Goal: Find specific page/section: Find specific page/section

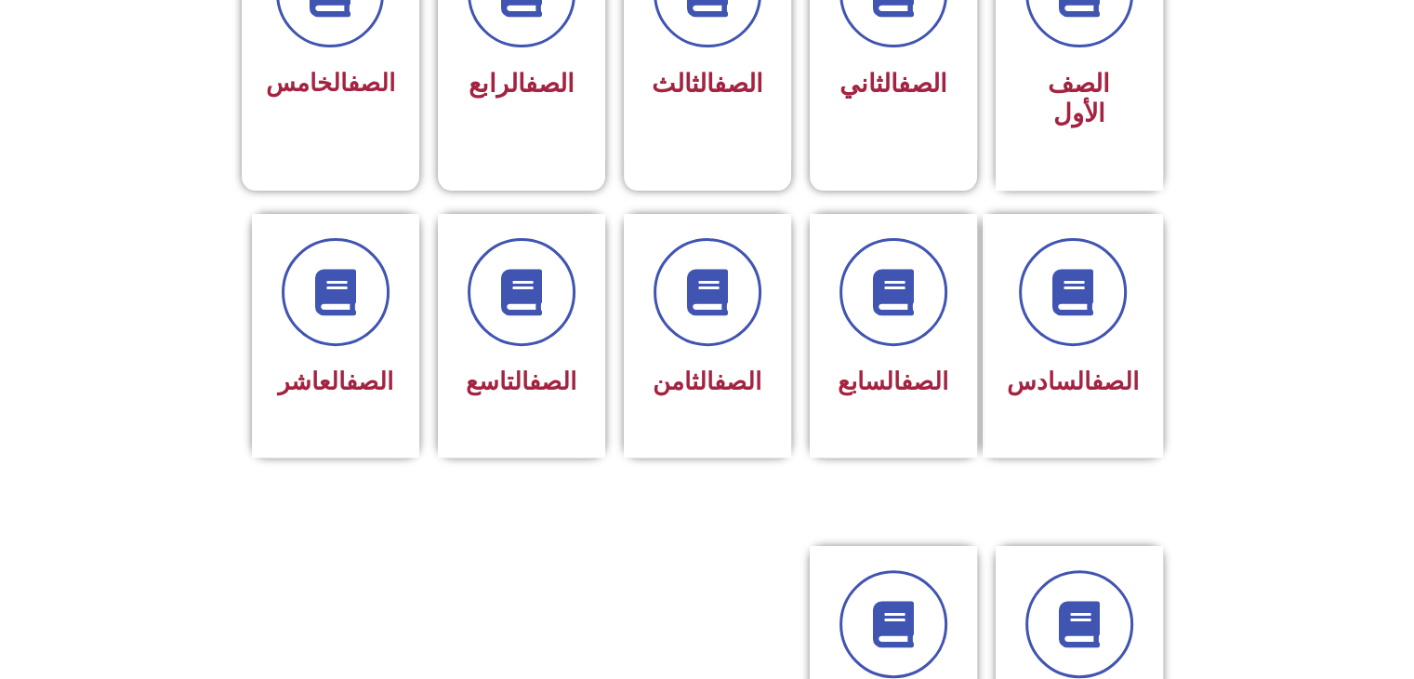
scroll to position [837, 0]
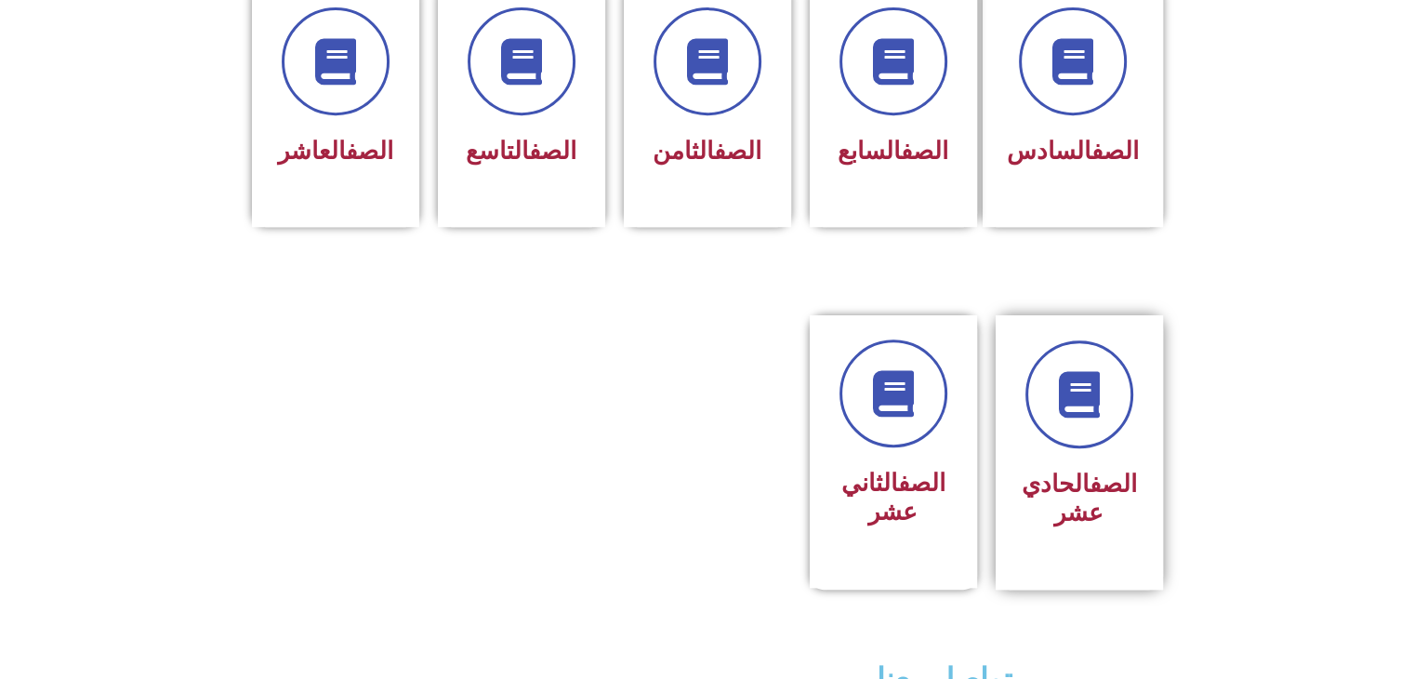
click at [1126, 470] on link "الصف" at bounding box center [1113, 484] width 47 height 28
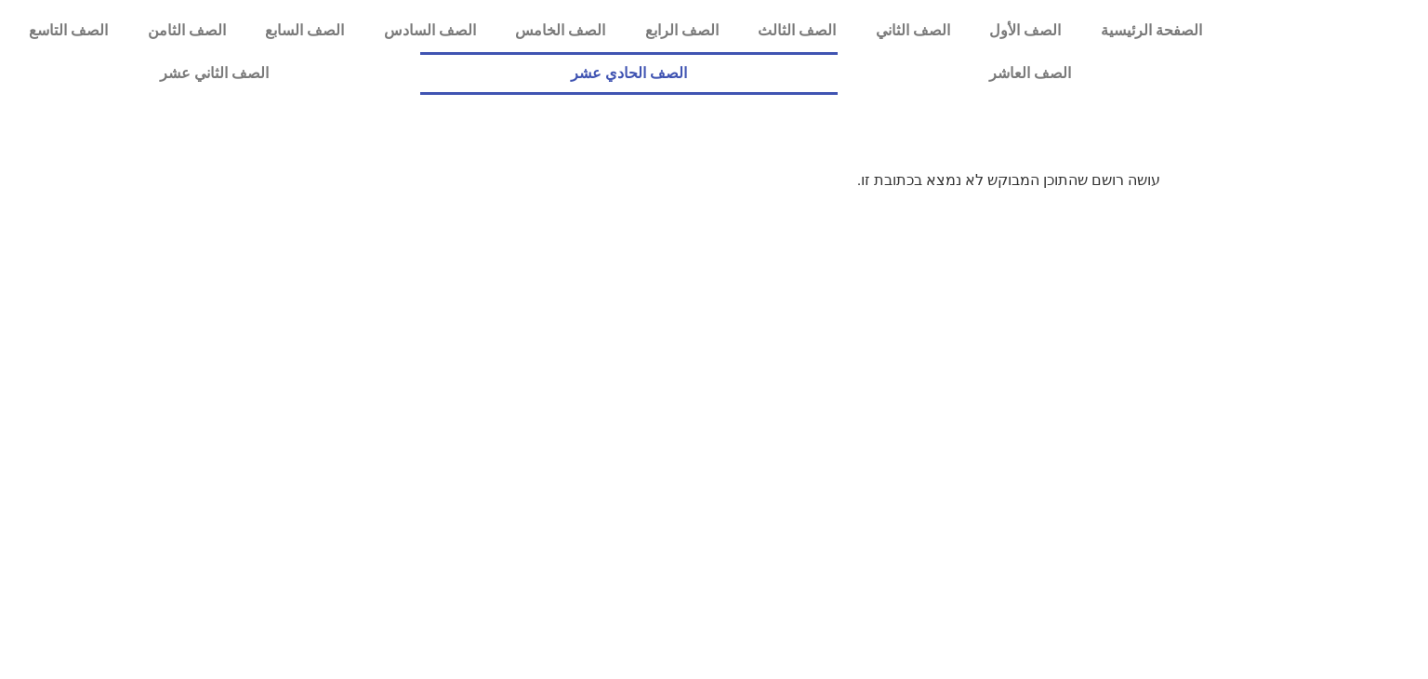
click at [839, 90] on link "الصف الحادي عشر" at bounding box center [629, 73] width 418 height 43
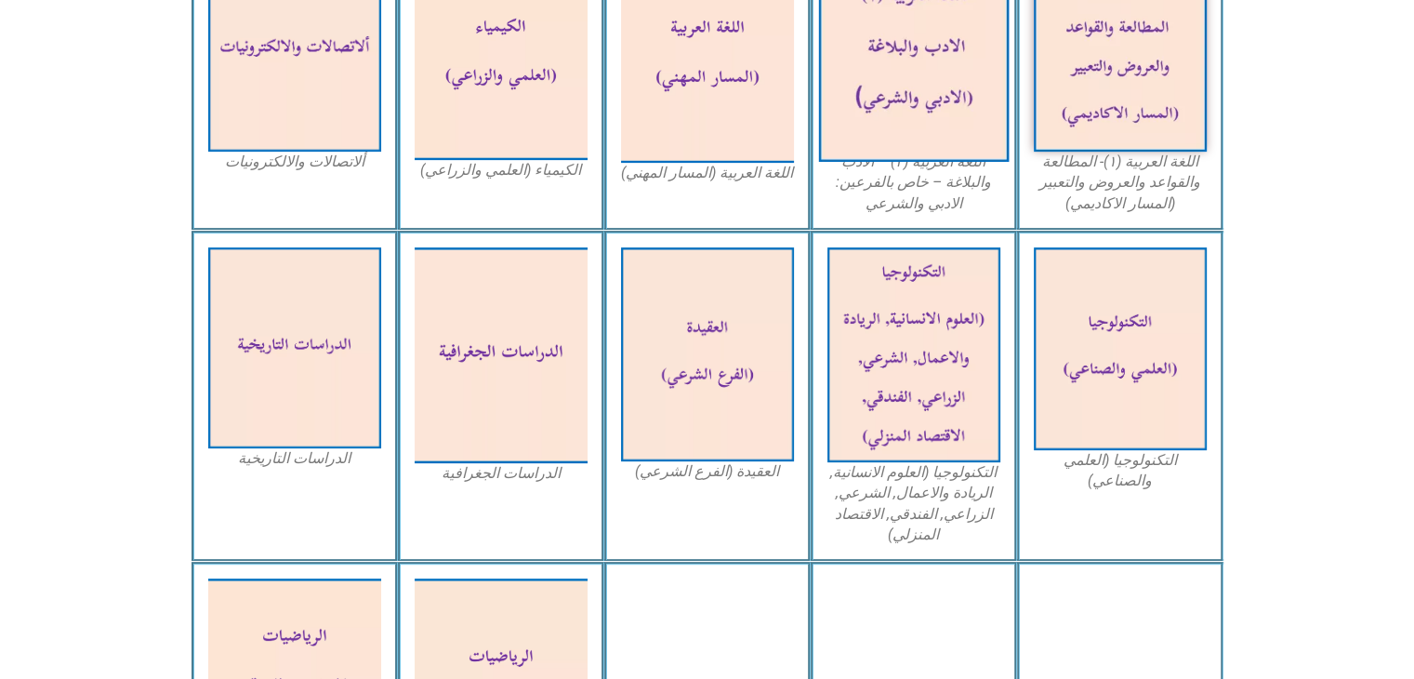
scroll to position [1023, 0]
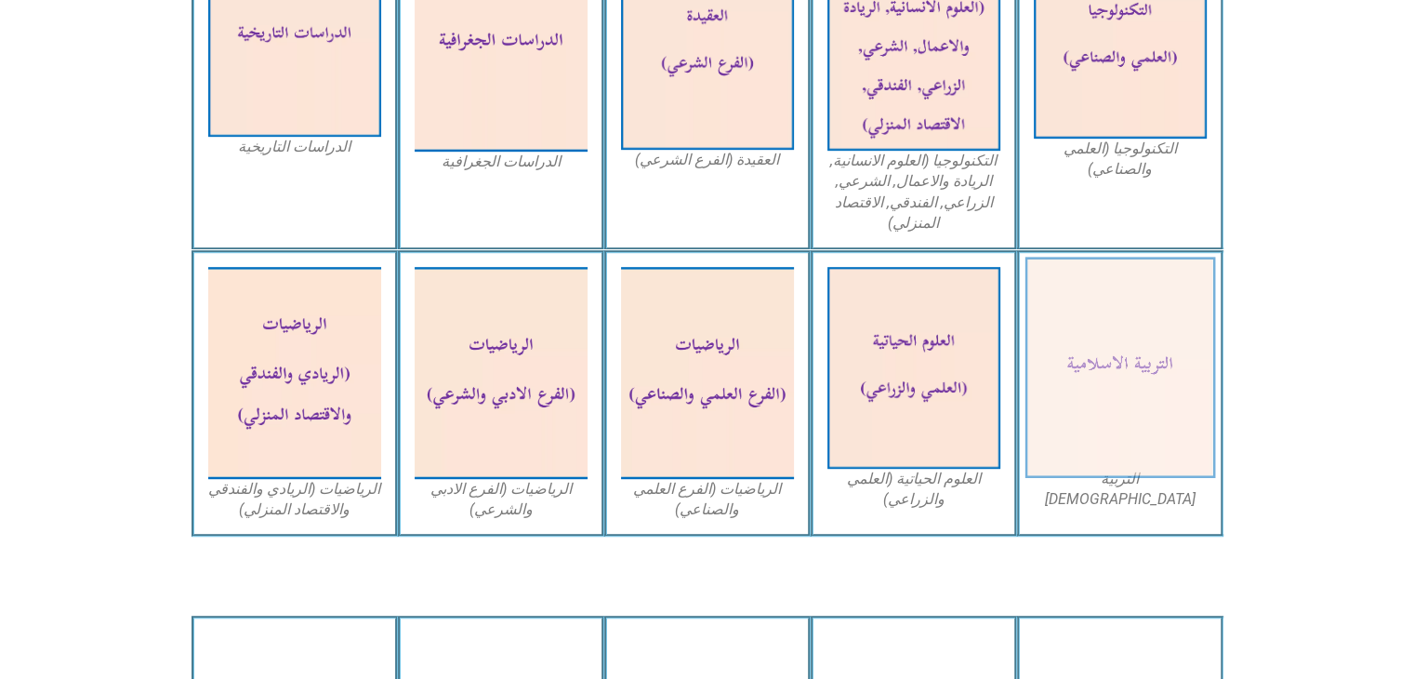
click at [1160, 408] on img at bounding box center [1120, 368] width 191 height 221
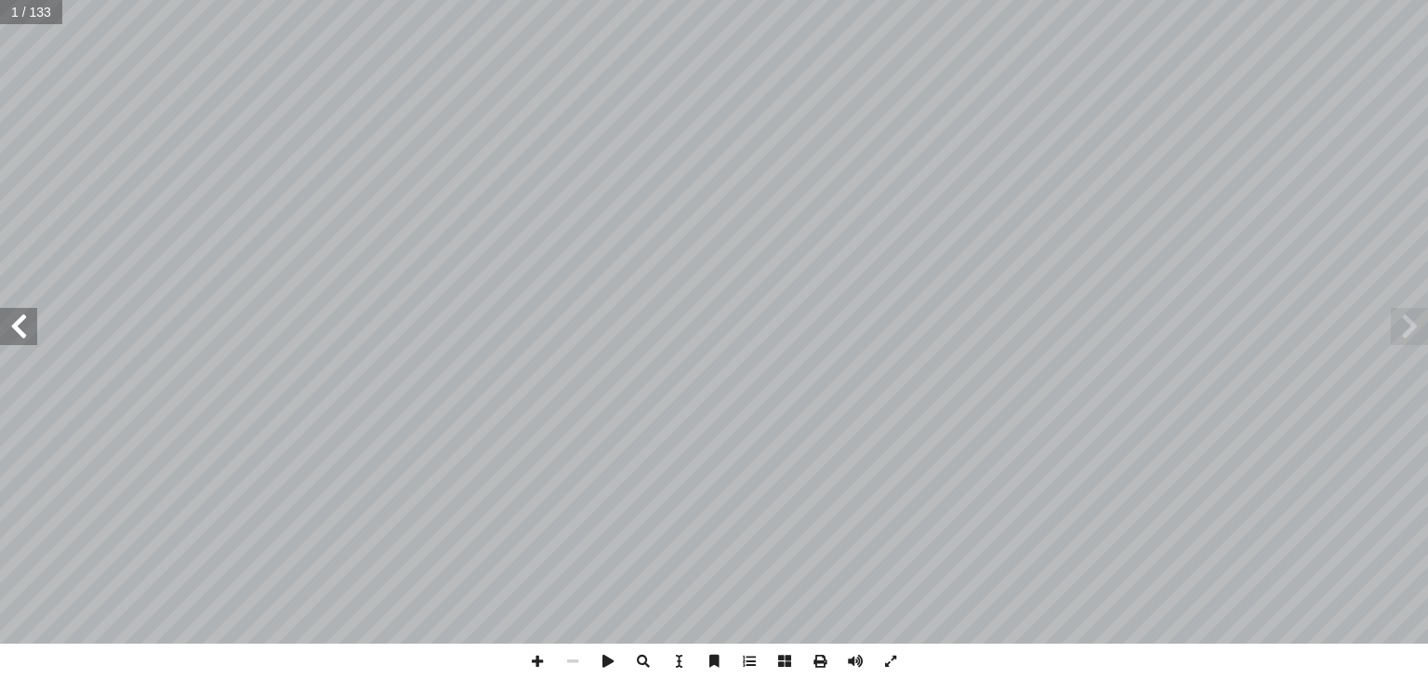
click at [21, 323] on span at bounding box center [18, 326] width 37 height 37
click at [25, 322] on span at bounding box center [18, 326] width 37 height 37
click at [26, 321] on span at bounding box center [18, 326] width 37 height 37
drag, startPoint x: 26, startPoint y: 321, endPoint x: 36, endPoint y: 315, distance: 11.7
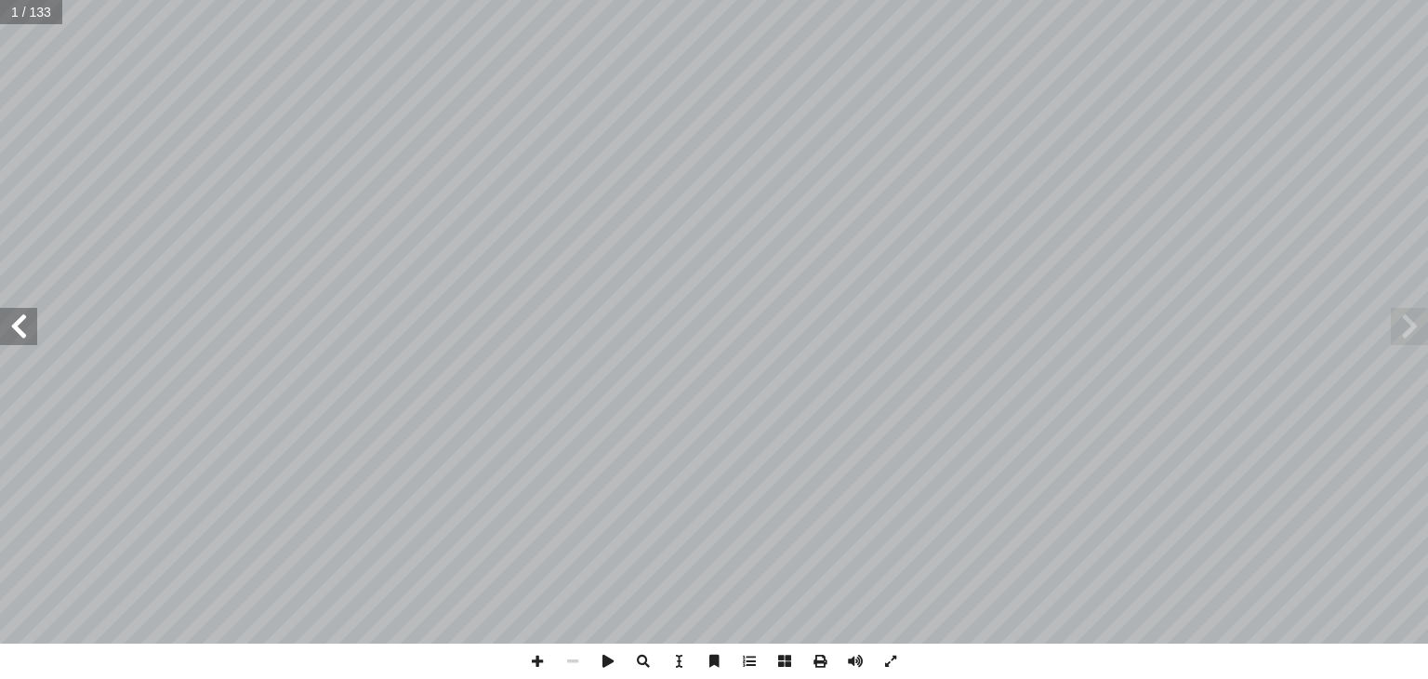
click at [30, 320] on span at bounding box center [18, 326] width 37 height 37
click at [36, 313] on span at bounding box center [18, 326] width 37 height 37
